Goal: Use online tool/utility

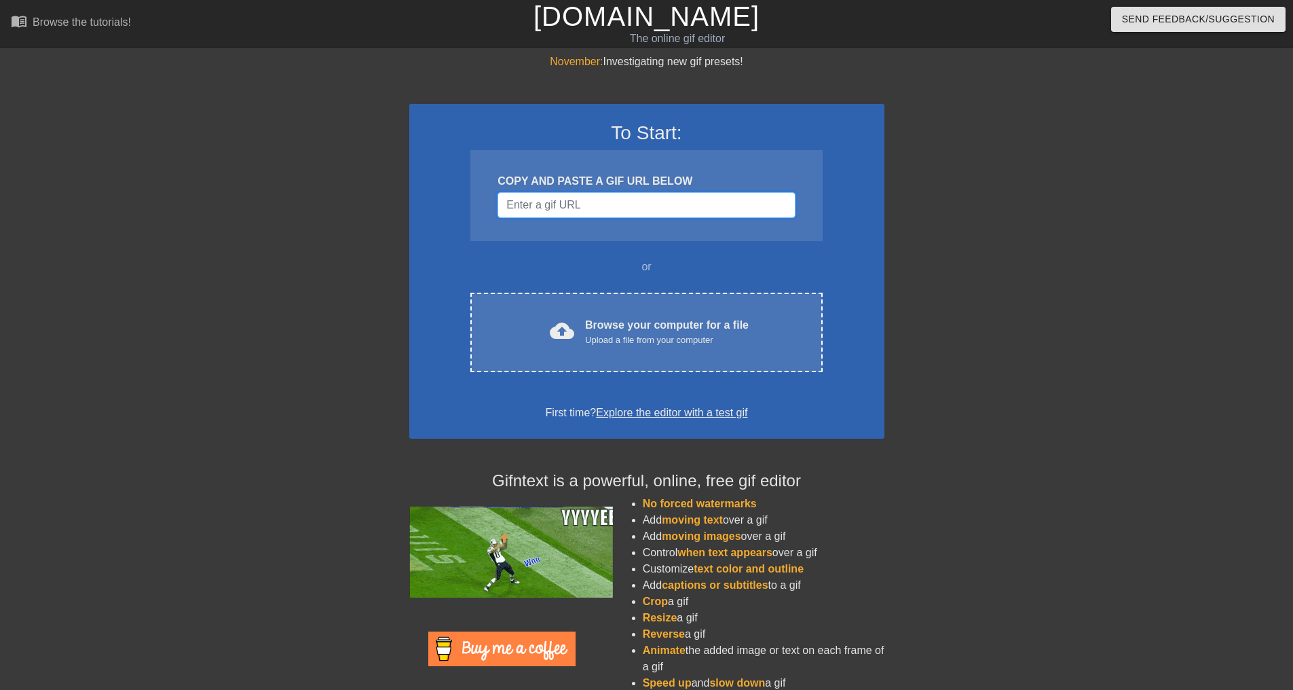
click at [586, 198] on input "Username" at bounding box center [646, 205] width 297 height 26
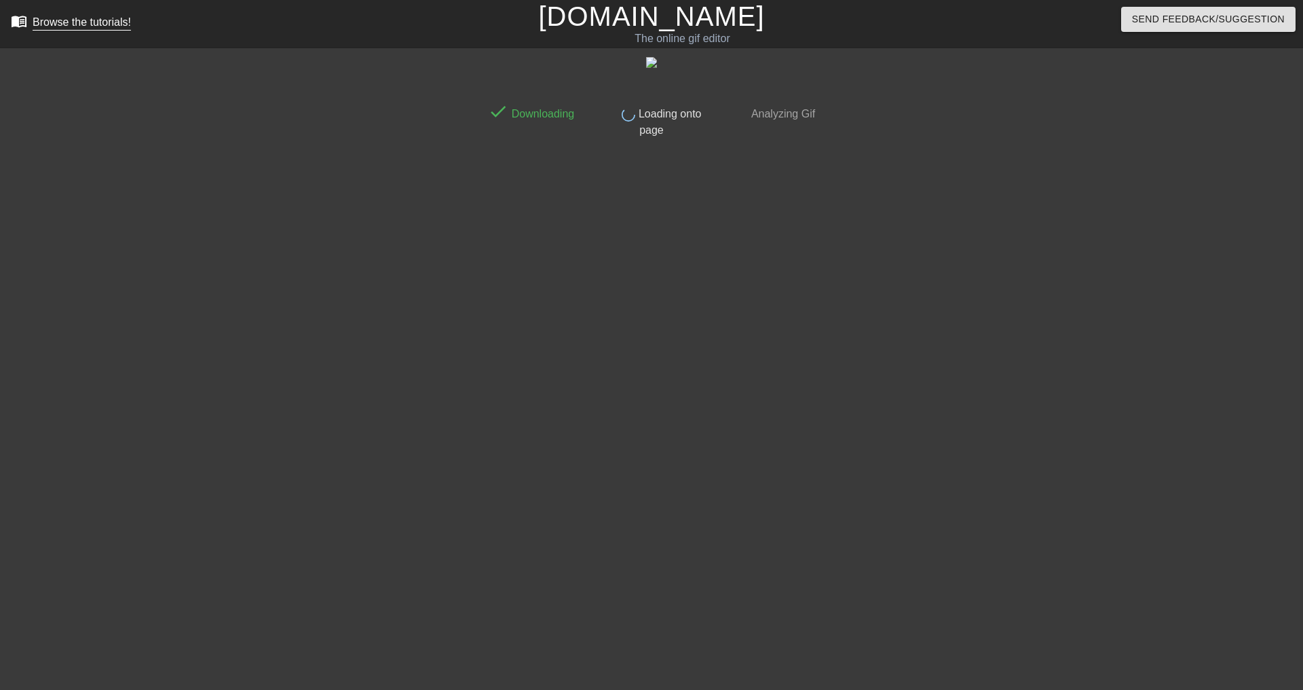
click at [102, 28] on div "Browse the tutorials!" at bounding box center [82, 22] width 98 height 12
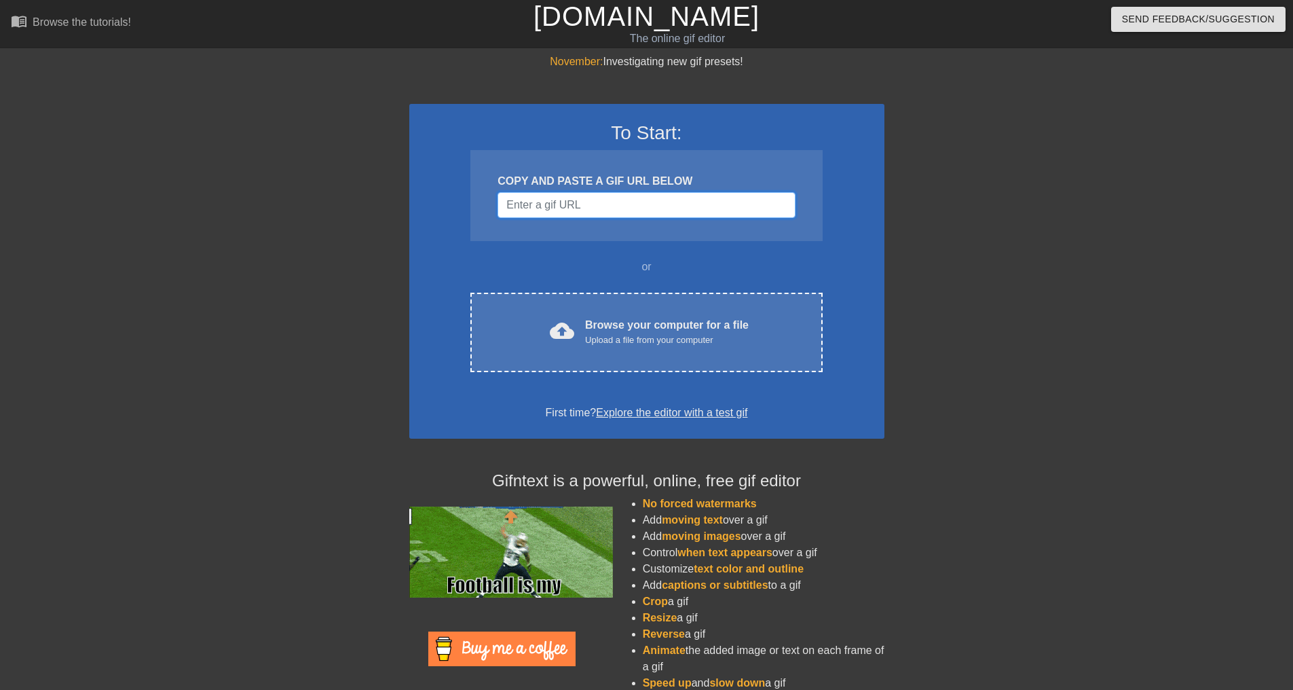
click at [578, 208] on input "Username" at bounding box center [646, 205] width 297 height 26
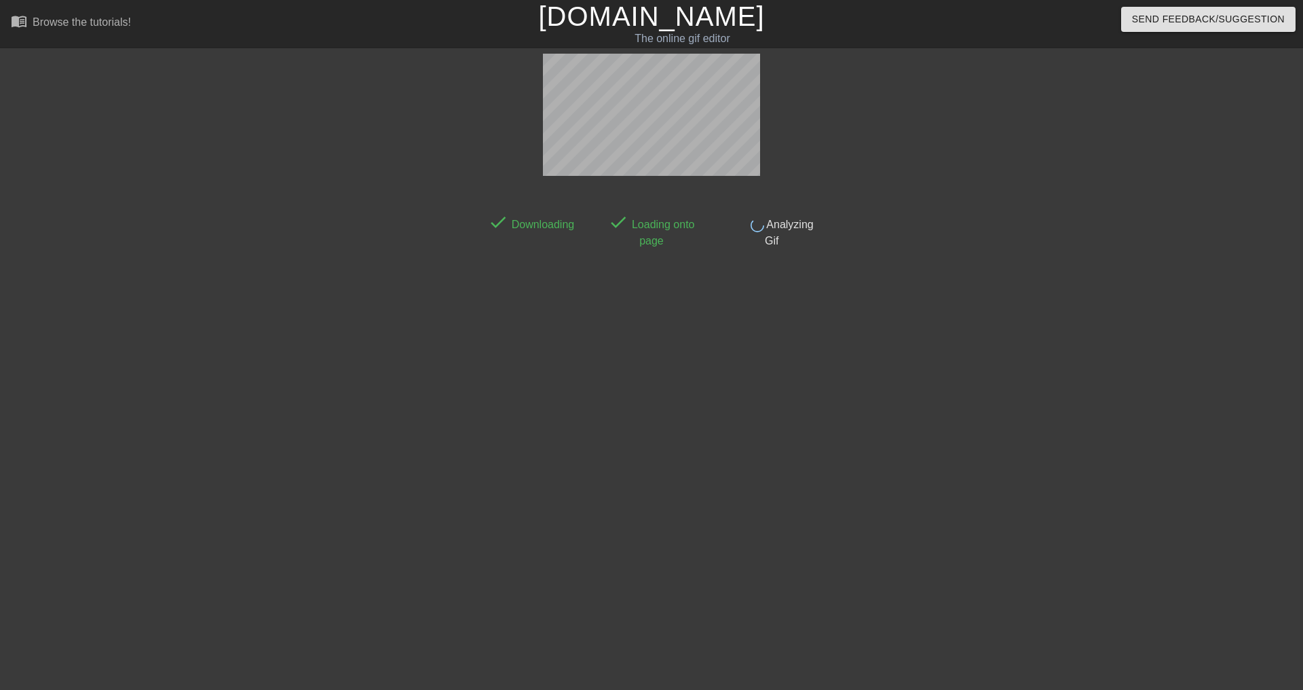
click at [715, 313] on div "done Downloading done Loading onto page done Analyzing Gif" at bounding box center [651, 257] width 341 height 407
click at [823, 467] on html "menu_book Browse the tutorials! Gifntext.com The online gif editor Send Feedbac…" at bounding box center [651, 233] width 1303 height 467
click at [814, 228] on span "Analyzing Gif" at bounding box center [789, 233] width 50 height 28
drag, startPoint x: 722, startPoint y: 390, endPoint x: 760, endPoint y: 207, distance: 186.5
click at [722, 389] on div "done Downloading done Loading onto page done Analyzing Gif" at bounding box center [651, 257] width 341 height 407
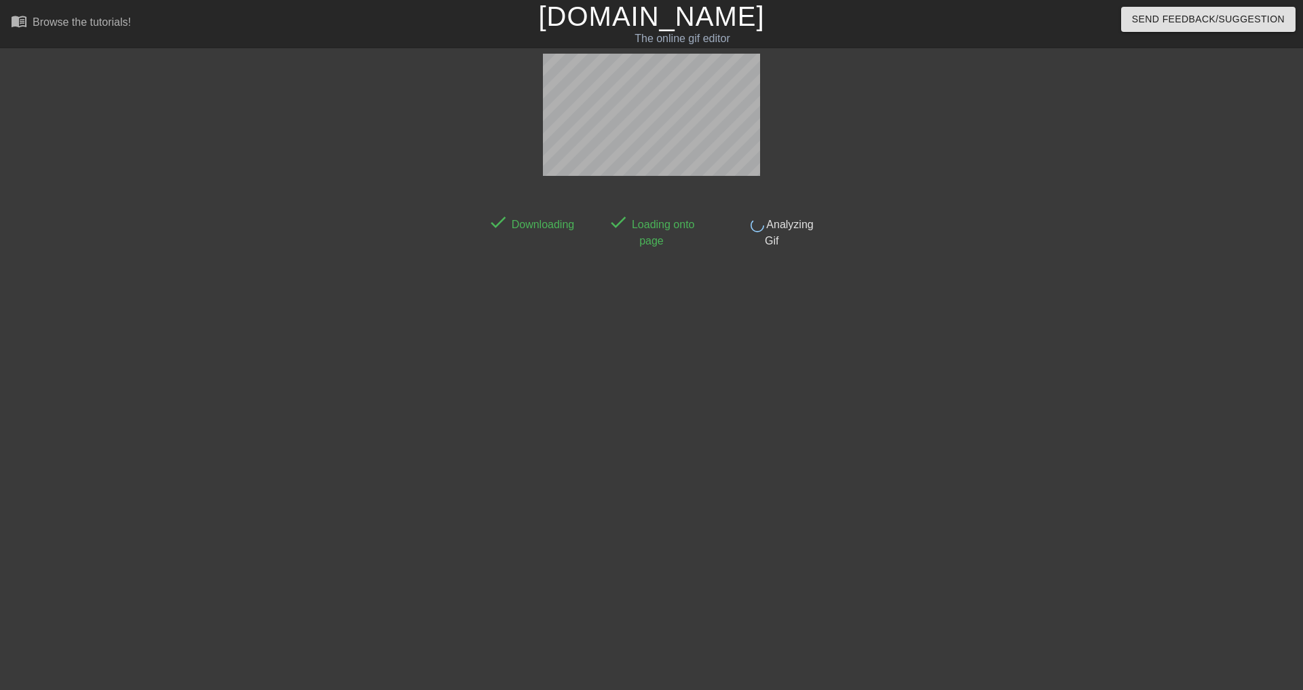
click at [761, 204] on div "done Downloading done Loading onto page done Analyzing Gif" at bounding box center [651, 215] width 341 height 69
click at [797, 252] on div "done Downloading done Loading onto page done Analyzing Gif" at bounding box center [651, 257] width 341 height 407
click at [965, 428] on div at bounding box center [940, 257] width 204 height 407
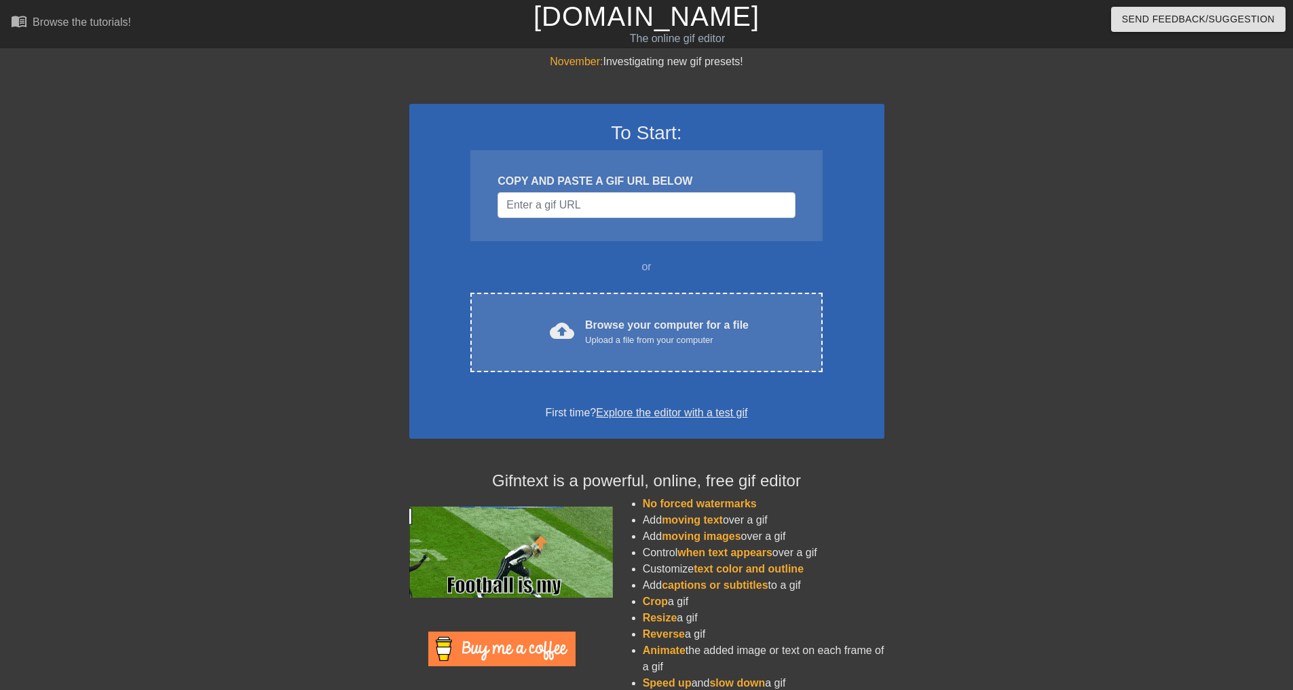
click at [520, 187] on div "COPY AND PASTE A GIF URL BELOW" at bounding box center [646, 181] width 297 height 16
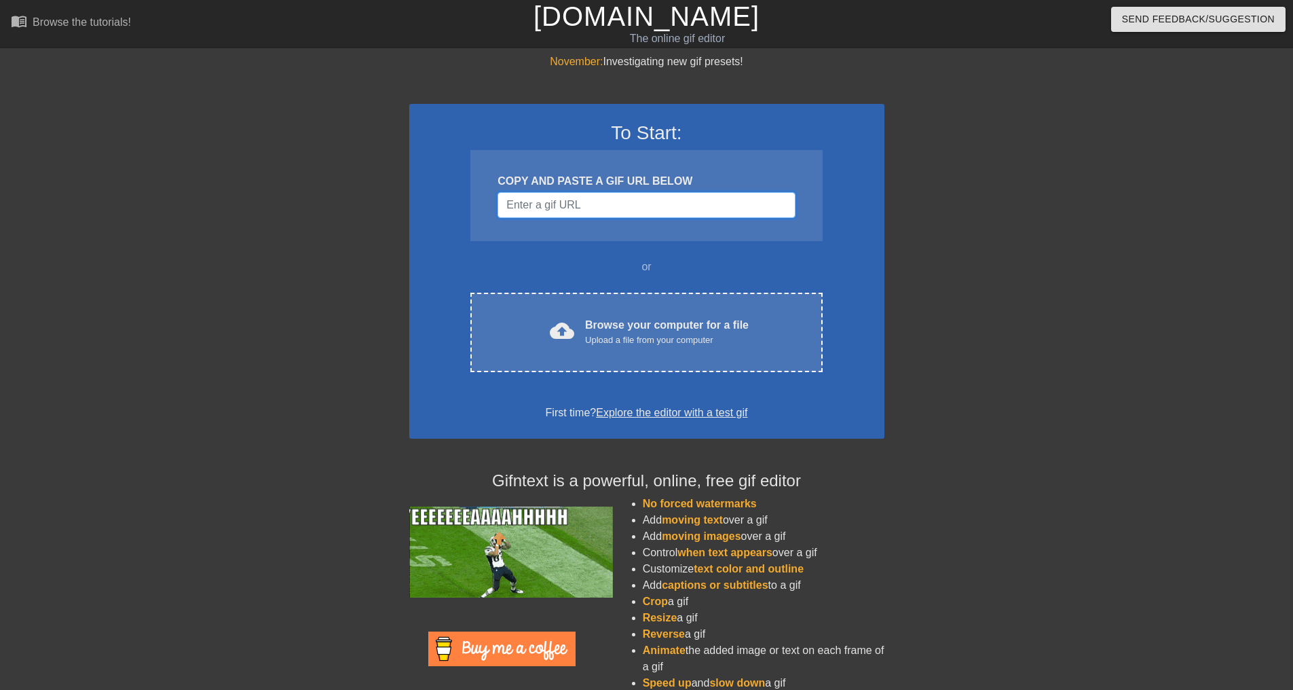
click at [529, 201] on input "Username" at bounding box center [646, 205] width 297 height 26
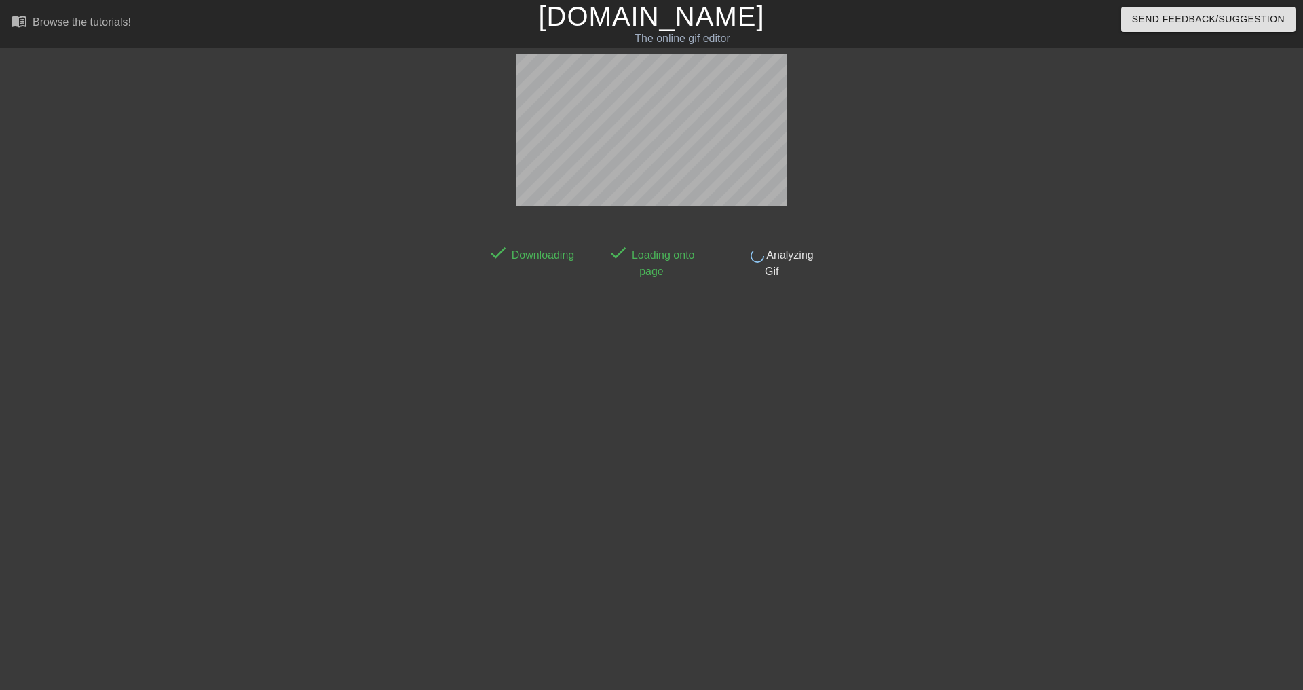
click at [899, 254] on div at bounding box center [940, 257] width 204 height 407
drag, startPoint x: 779, startPoint y: 316, endPoint x: 793, endPoint y: 292, distance: 28.3
click at [781, 320] on div "done Downloading done Loading onto page done Analyzing Gif" at bounding box center [651, 257] width 341 height 407
drag, startPoint x: 810, startPoint y: 278, endPoint x: 812, endPoint y: 288, distance: 10.3
click at [812, 284] on div "done Downloading done Loading onto page done Analyzing Gif" at bounding box center [651, 257] width 341 height 407
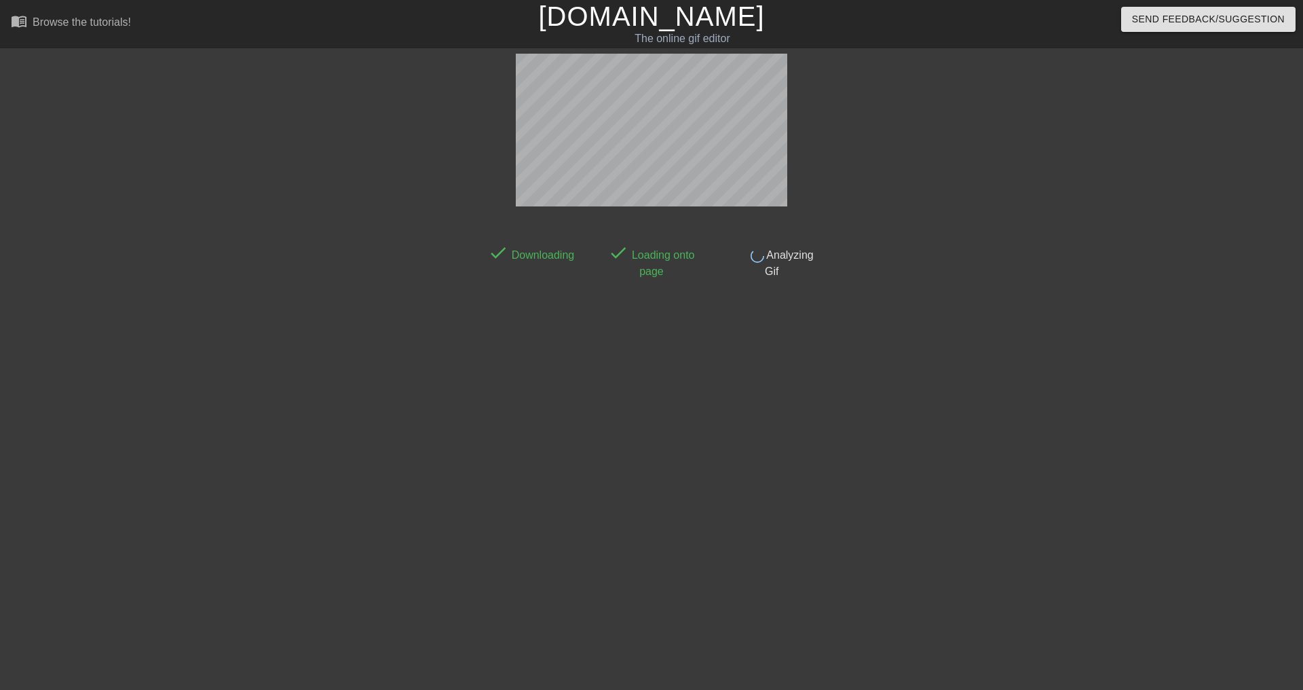
click at [765, 250] on span "Analyzing Gif" at bounding box center [789, 263] width 50 height 28
